Goal: Ask a question

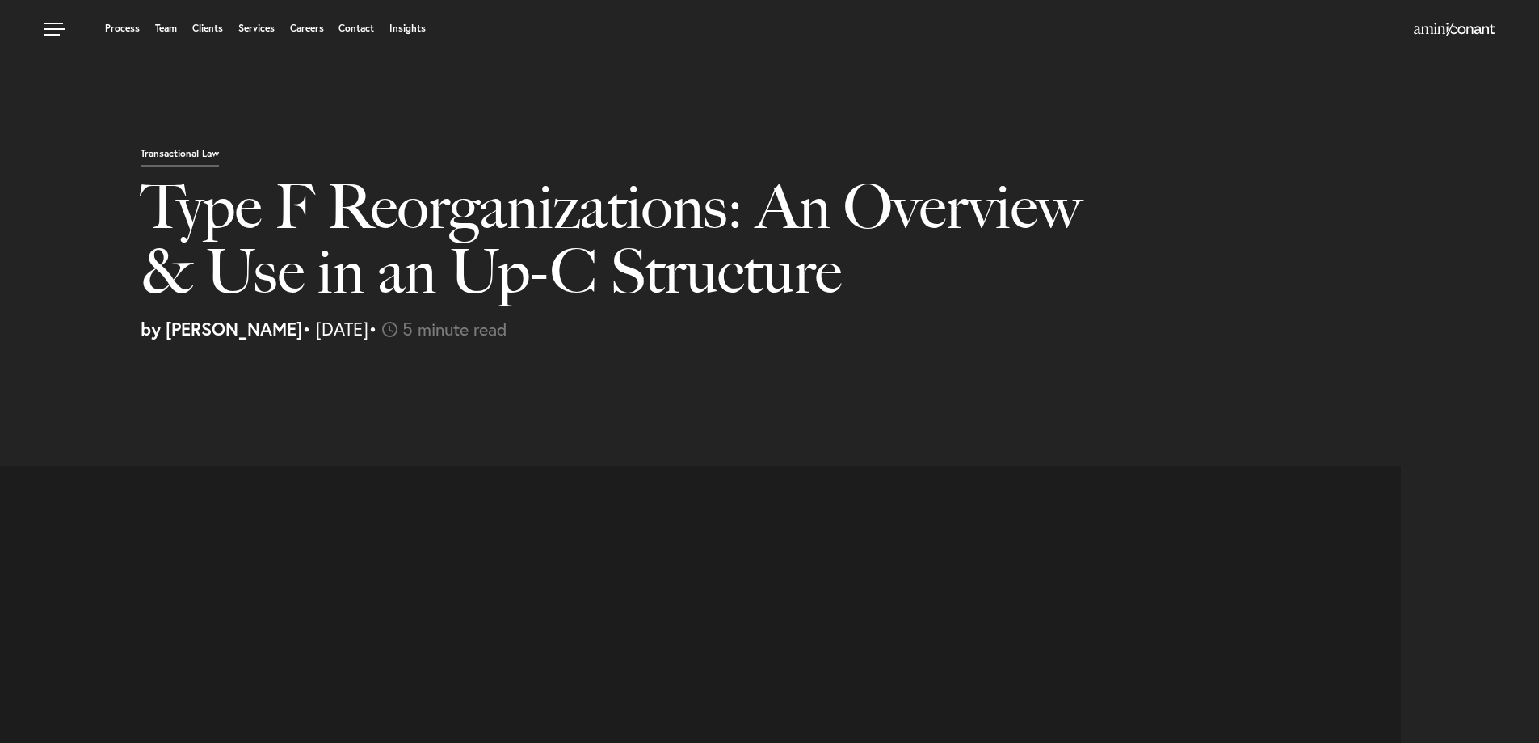
select select "US"
select select "Austin"
select select "Business and Civil Litigation"
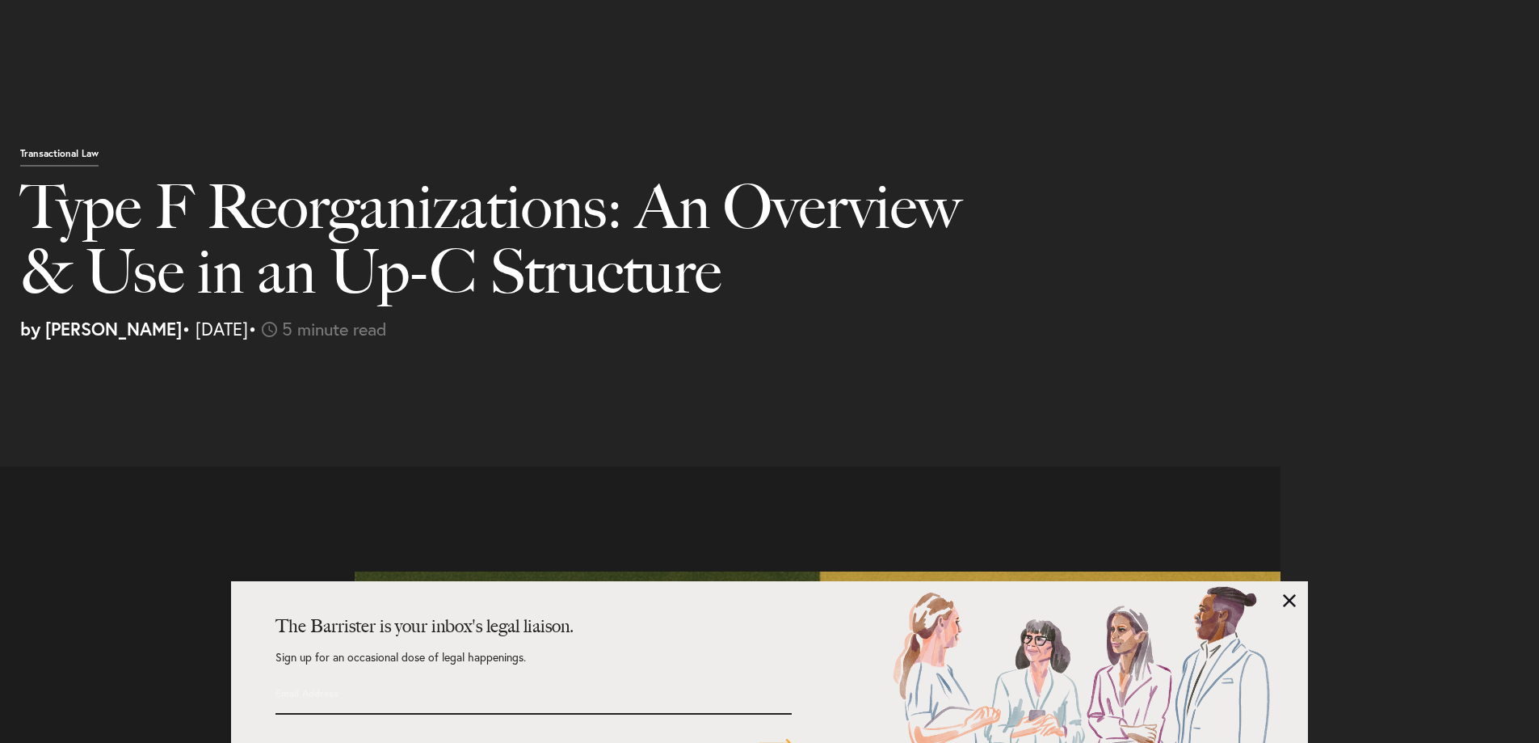
scroll to position [2576, 0]
click at [1292, 596] on link at bounding box center [1289, 600] width 13 height 13
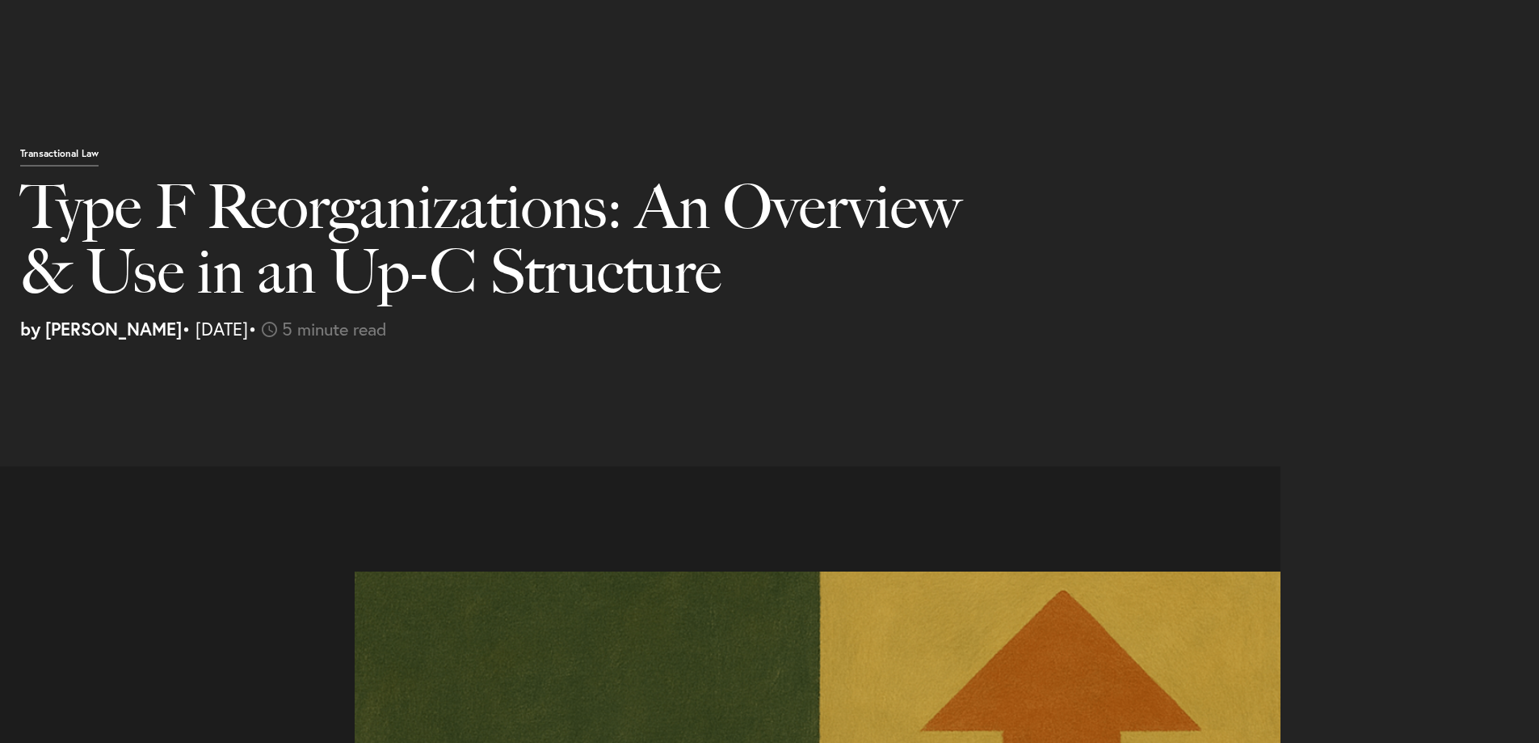
scroll to position [2899, 0]
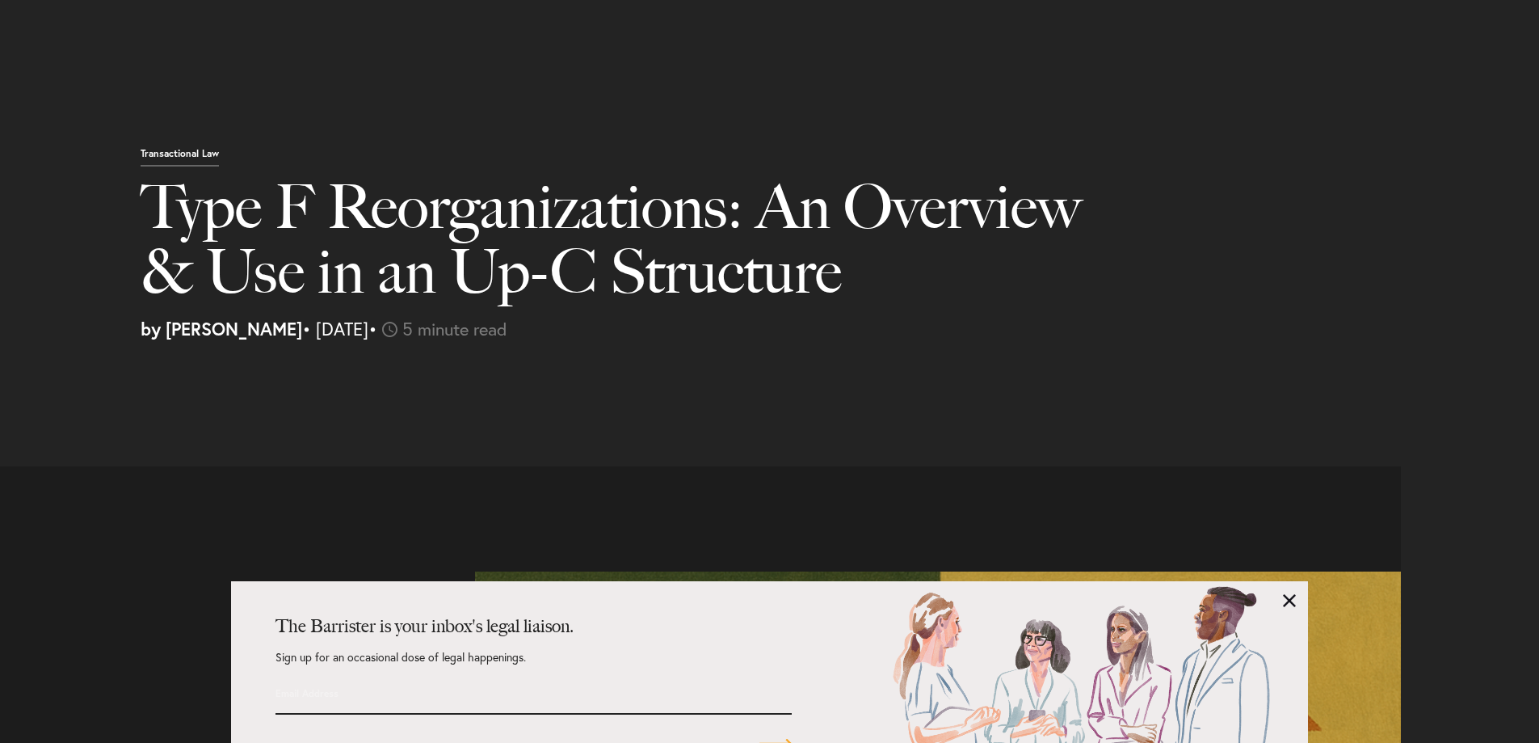
select select "US"
select select "Austin"
select select "Business and Civil Litigation"
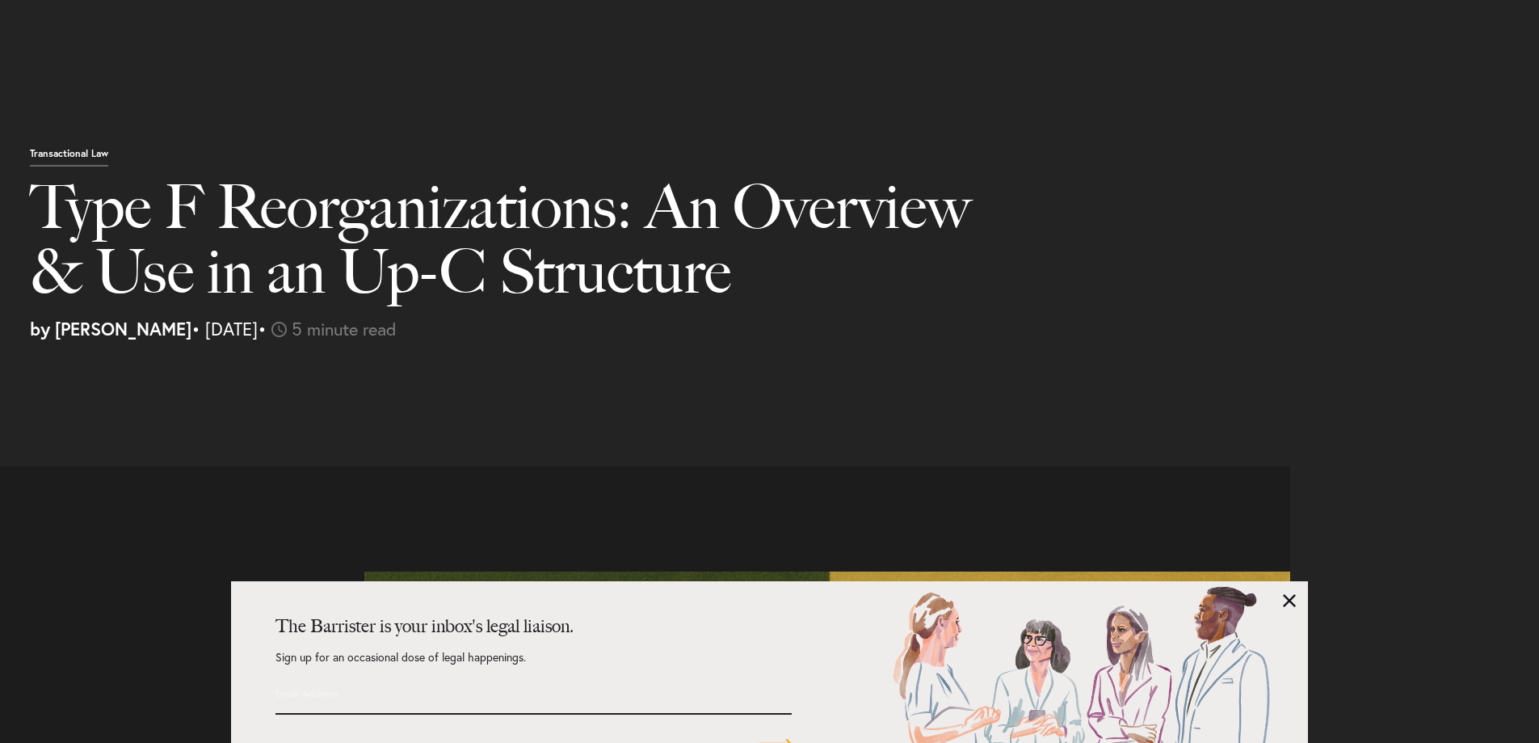
scroll to position [2247, 0]
click at [1295, 600] on link at bounding box center [1289, 600] width 13 height 13
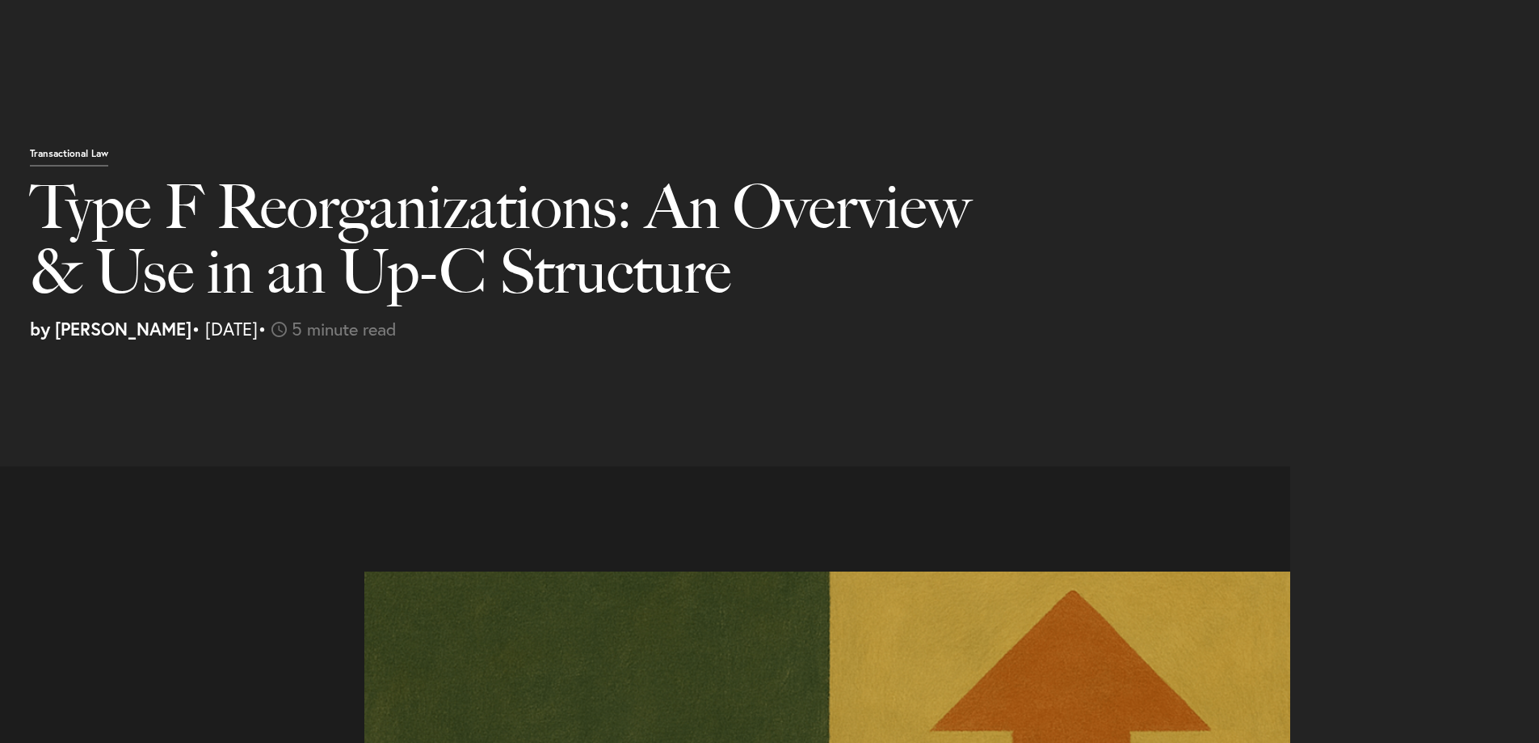
scroll to position [2651, 0]
